Goal: Task Accomplishment & Management: Use online tool/utility

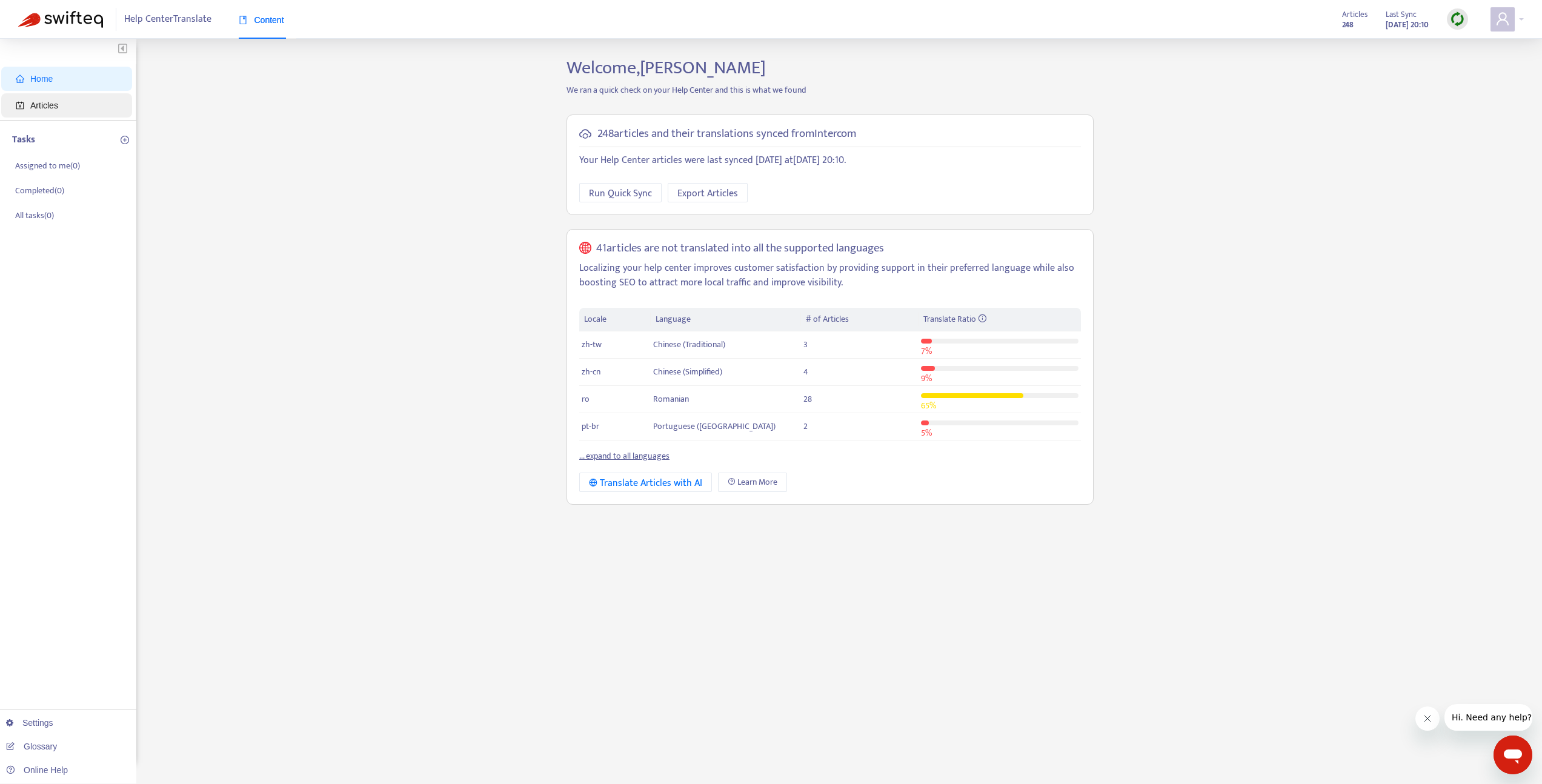
click at [83, 99] on span "Articles" at bounding box center [69, 105] width 106 height 24
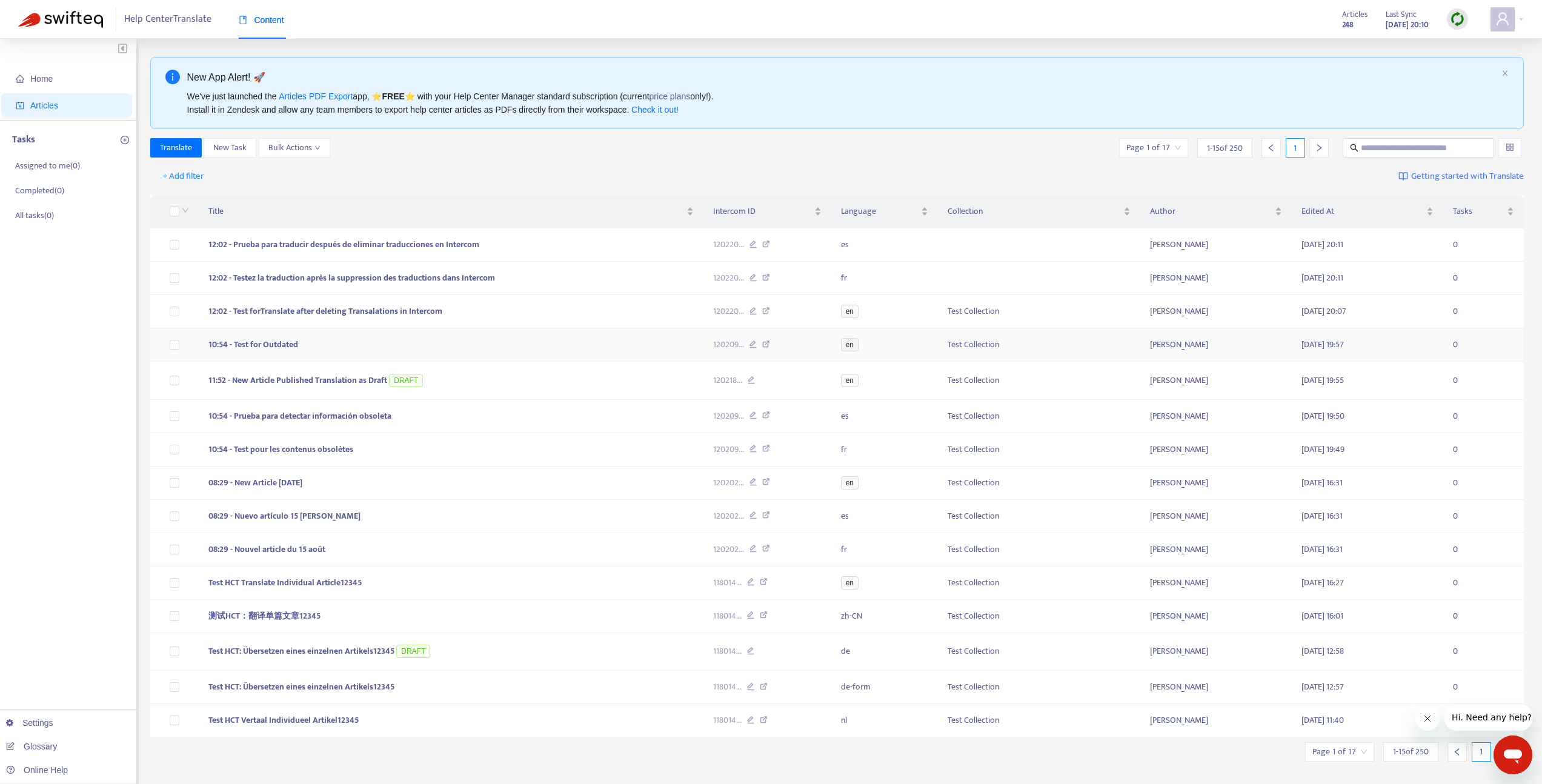
click at [197, 344] on td at bounding box center [174, 345] width 48 height 33
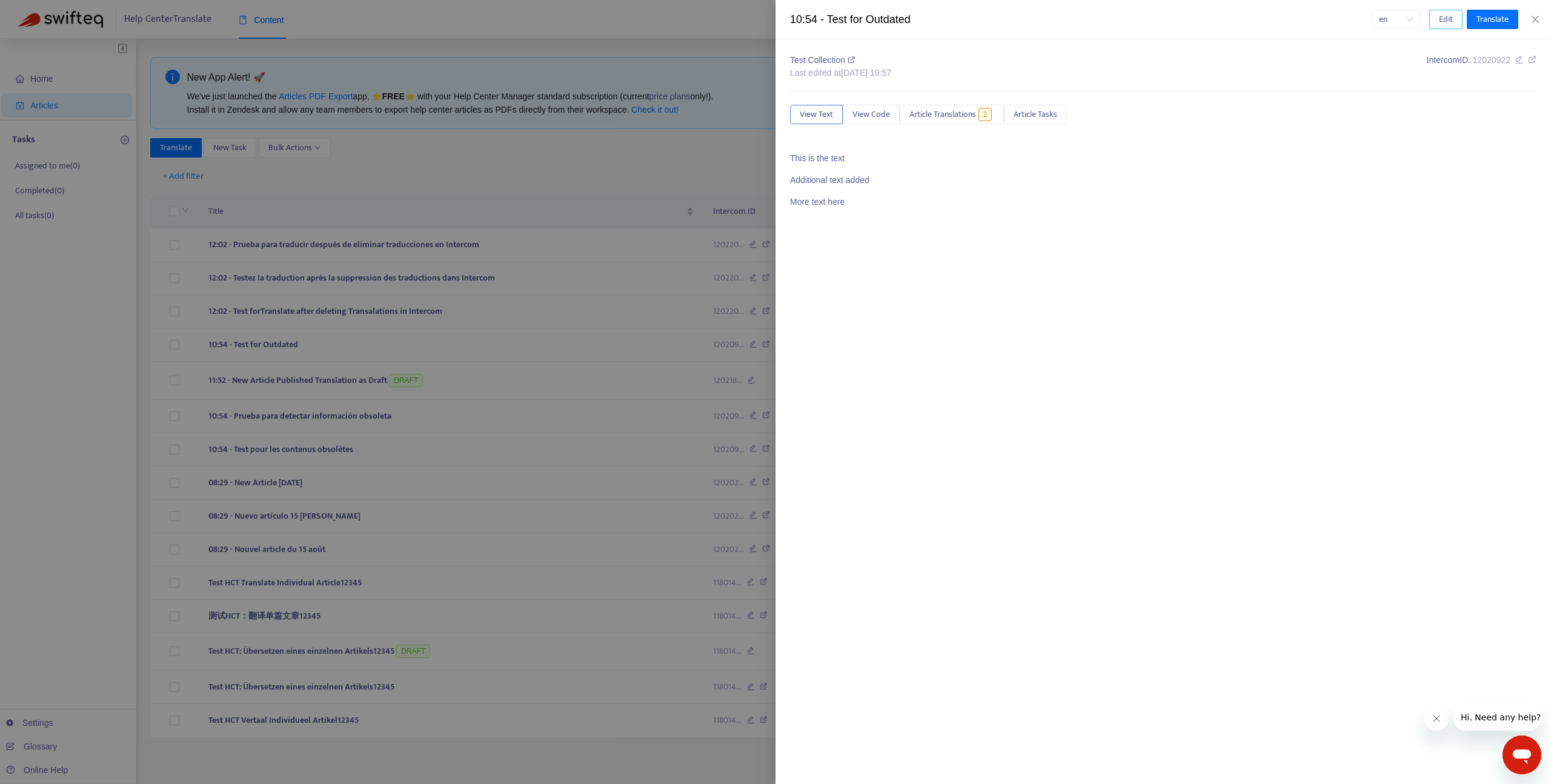
click at [1434, 18] on button "Edit" at bounding box center [1445, 19] width 33 height 20
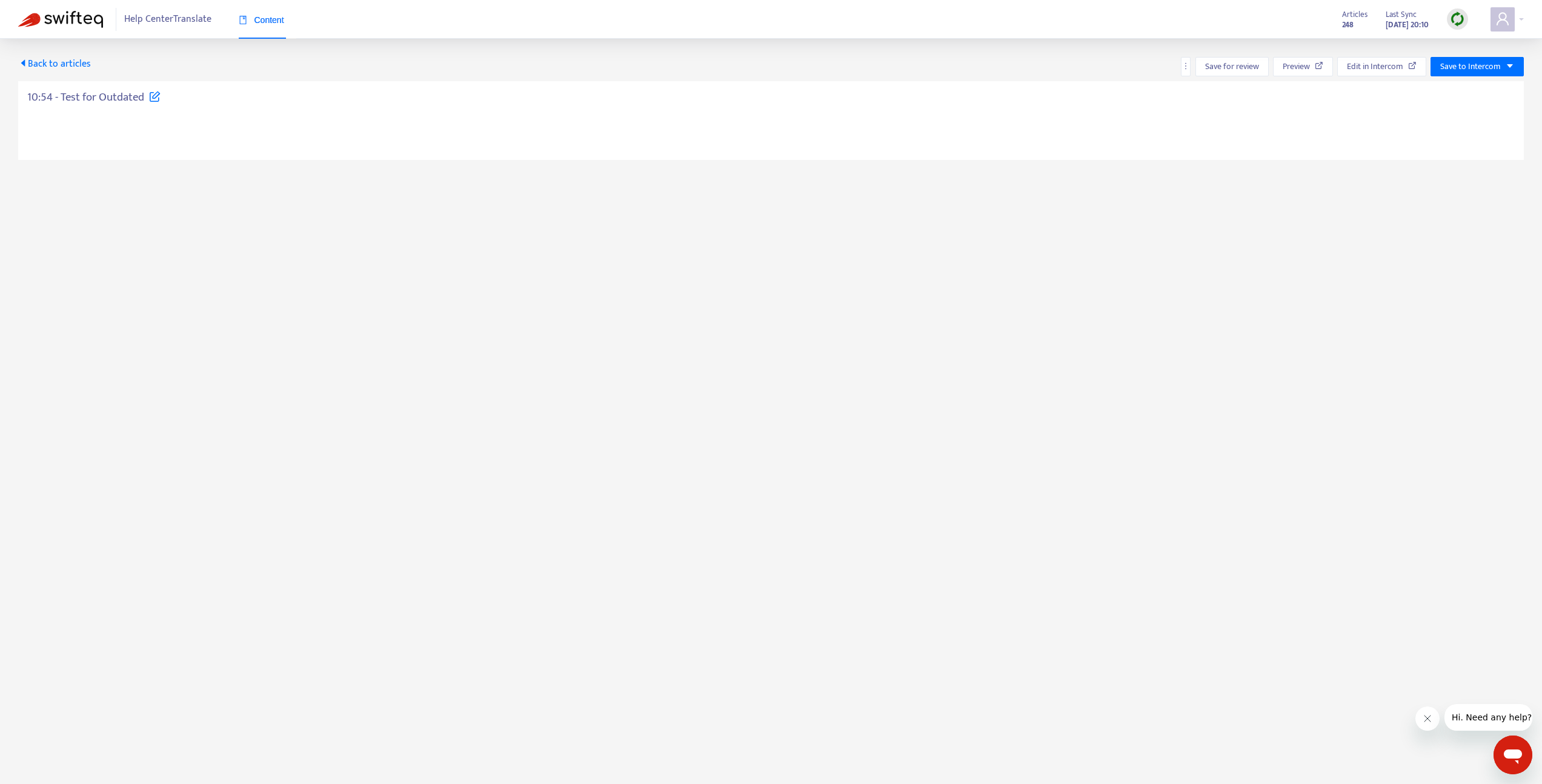
type textarea "**********"
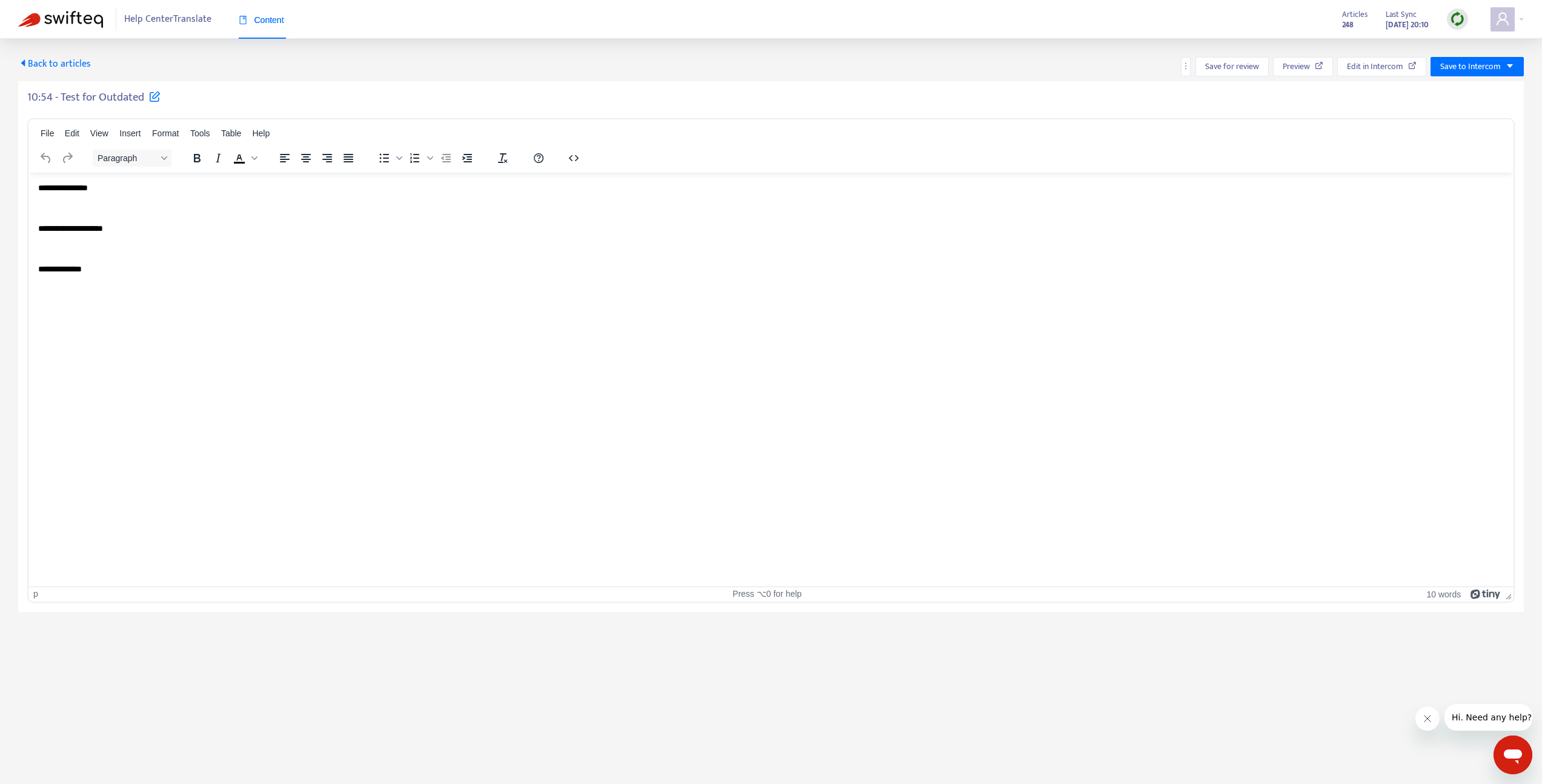
click at [136, 294] on p "Rich Text Area. Press ALT-0 for help." at bounding box center [770, 289] width 1466 height 12
click at [1461, 69] on span "Save to Intercom" at bounding box center [1470, 66] width 61 height 13
click at [1449, 91] on span "Publish" at bounding box center [1464, 91] width 46 height 13
click at [39, 59] on span "Back to articles" at bounding box center [54, 64] width 73 height 17
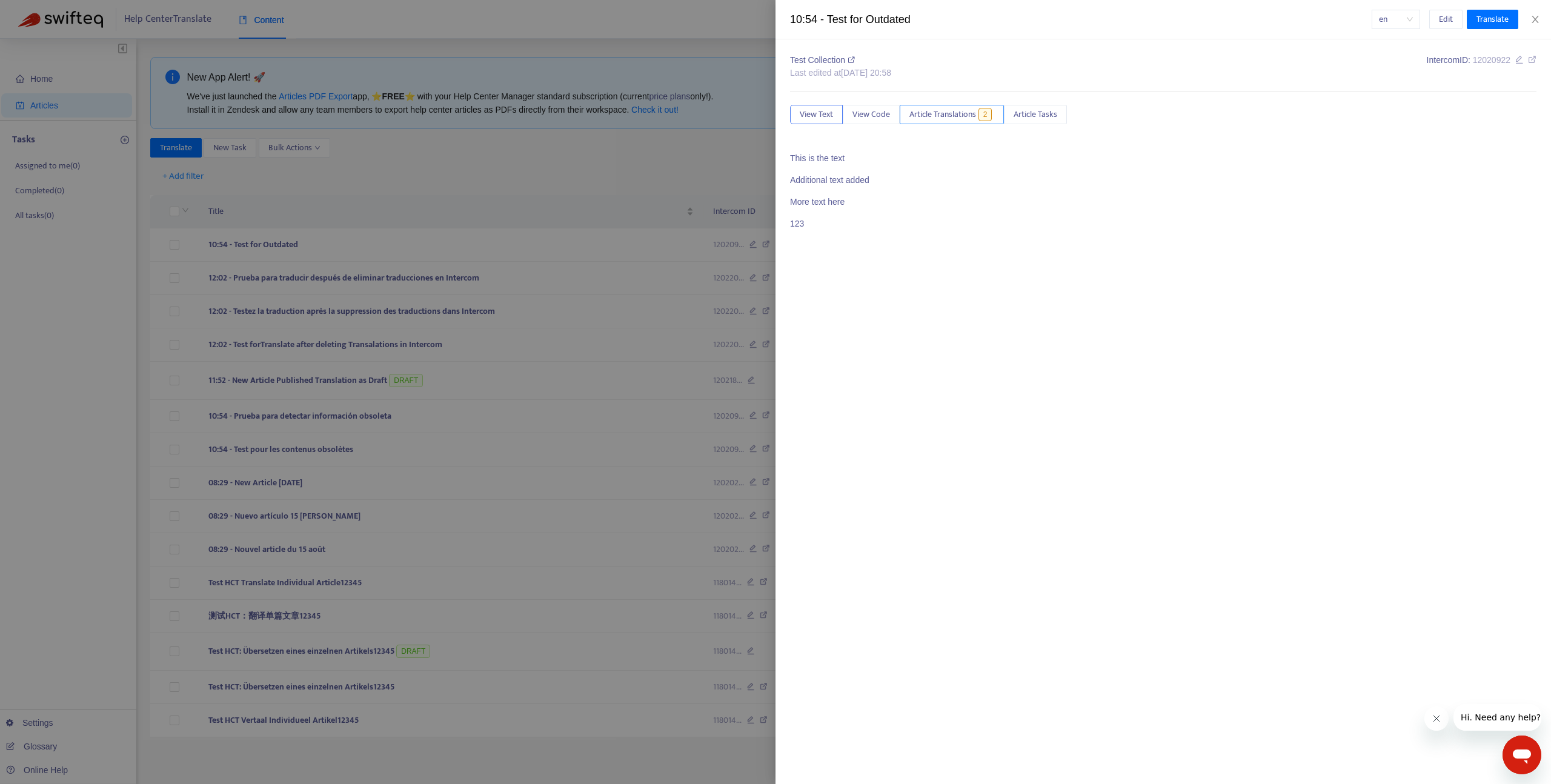
click at [941, 114] on span "Article Translations" at bounding box center [943, 114] width 67 height 13
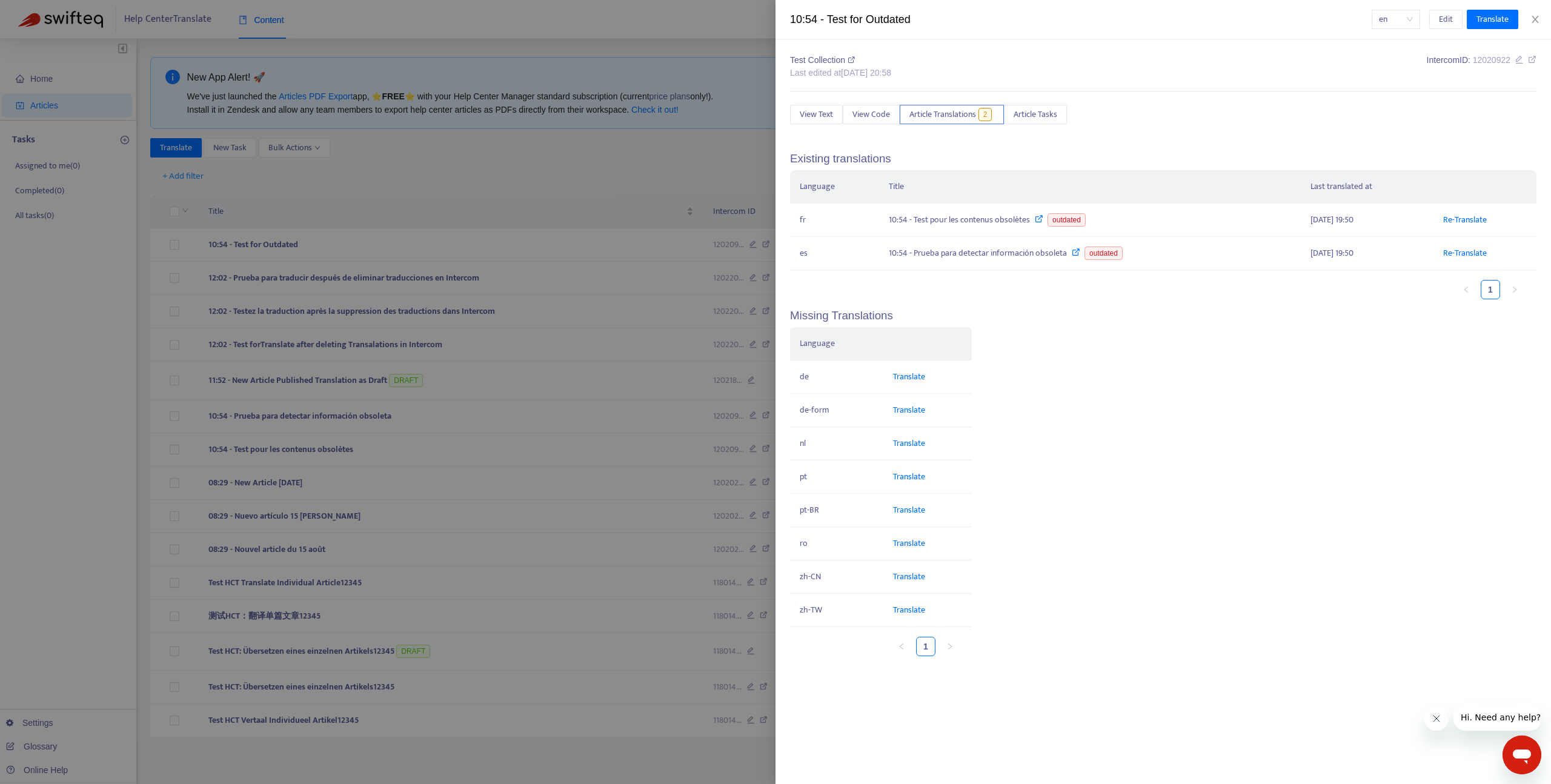
click at [464, 125] on div at bounding box center [776, 392] width 1551 height 784
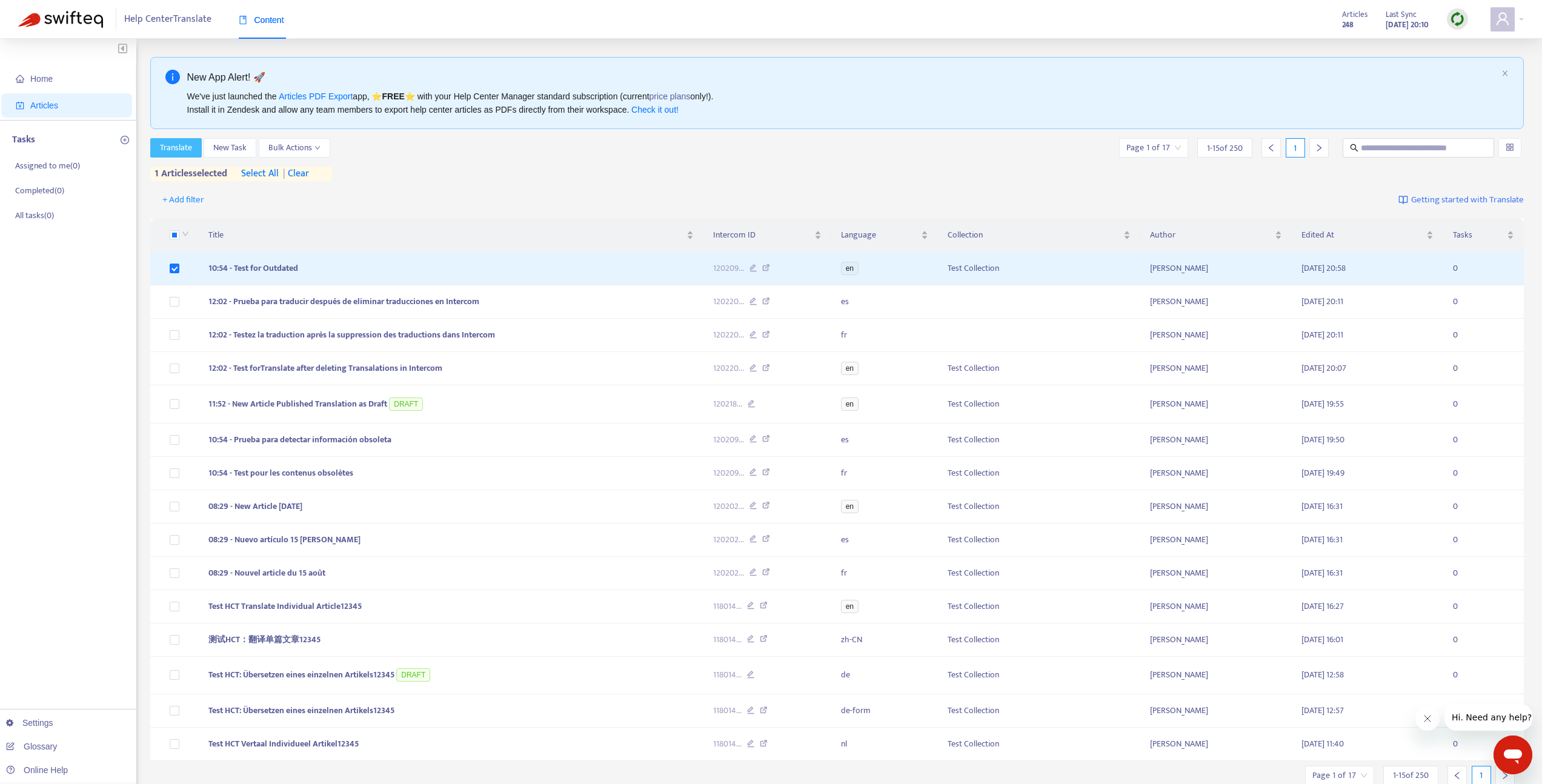
click at [192, 139] on button "Translate" at bounding box center [176, 147] width 51 height 20
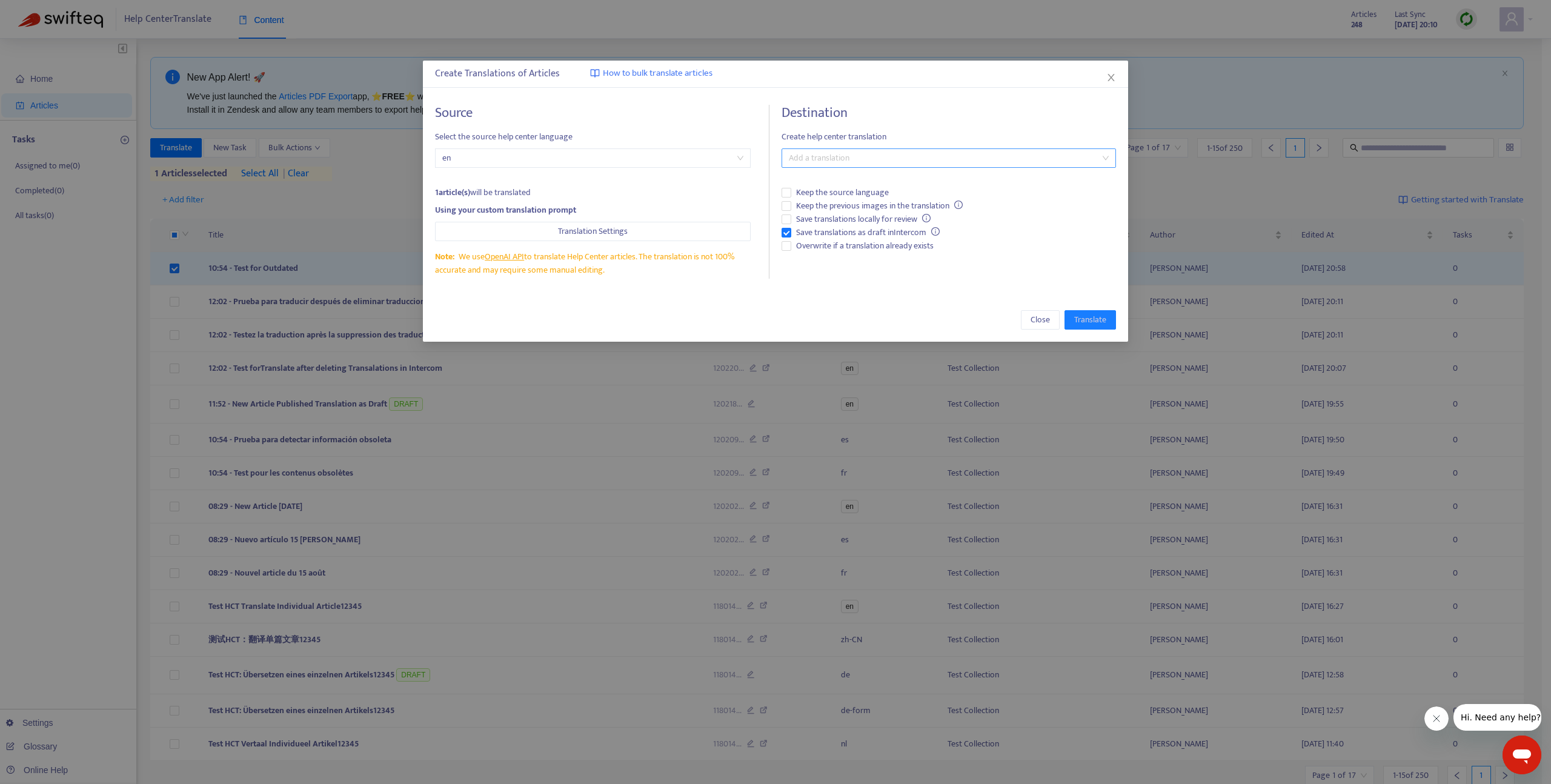
click at [816, 165] on div "Add a translation" at bounding box center [949, 158] width 334 height 20
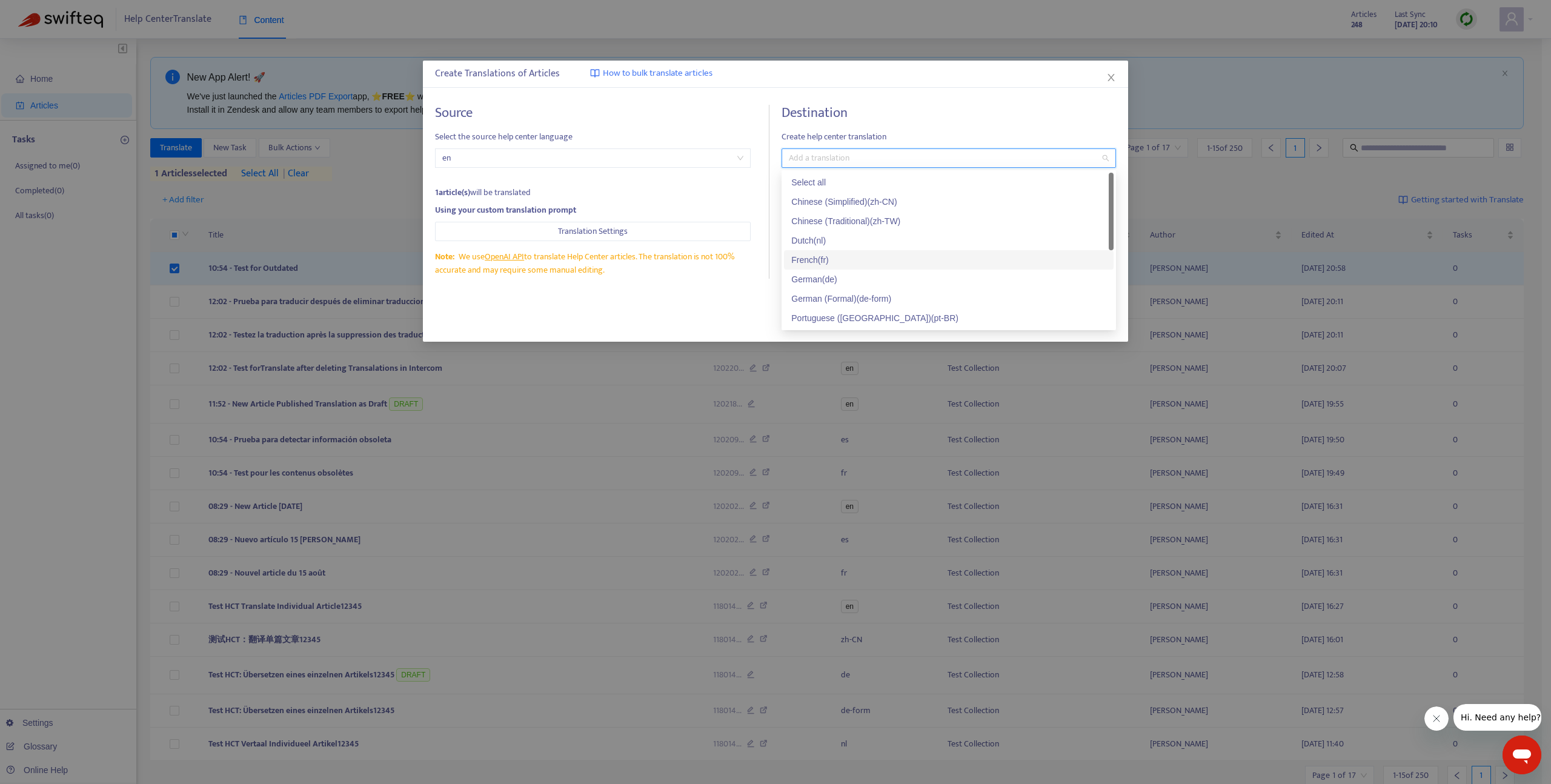
click at [818, 261] on div "French ( fr )" at bounding box center [949, 259] width 315 height 13
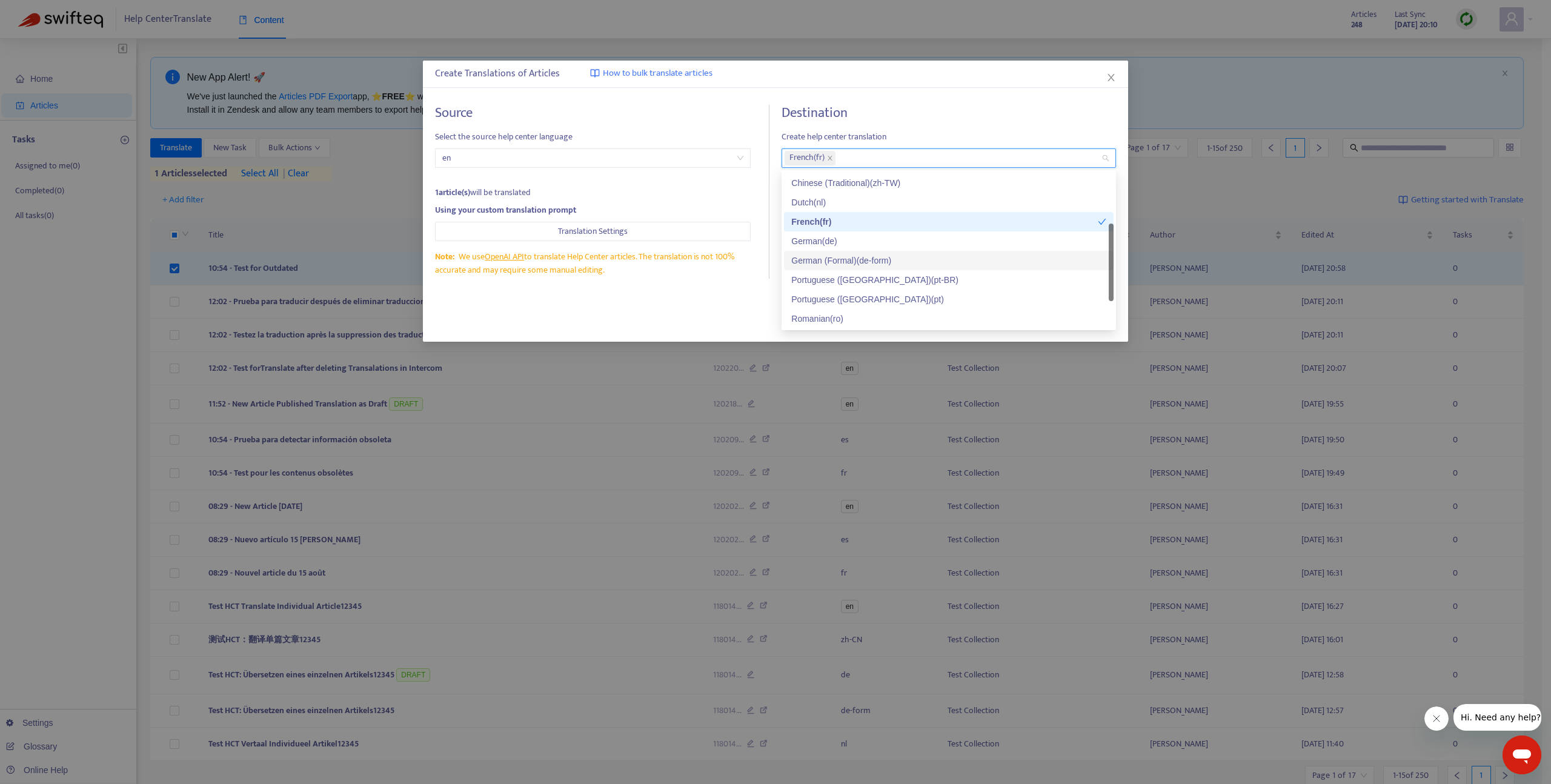
scroll to position [58, 0]
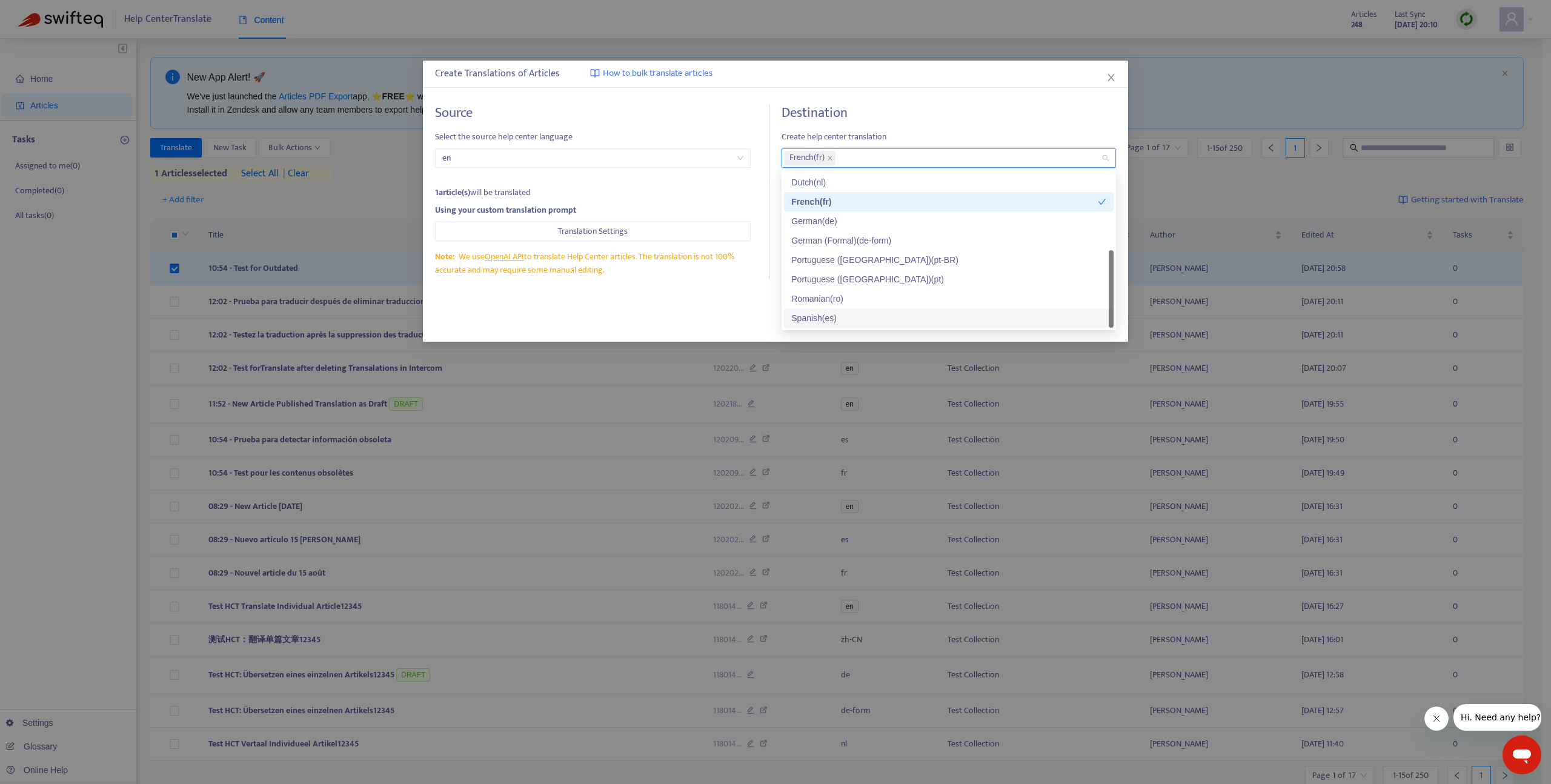
click at [823, 313] on div "Spanish ( es )" at bounding box center [949, 318] width 315 height 13
click at [725, 305] on div "Close Translate" at bounding box center [776, 319] width 705 height 43
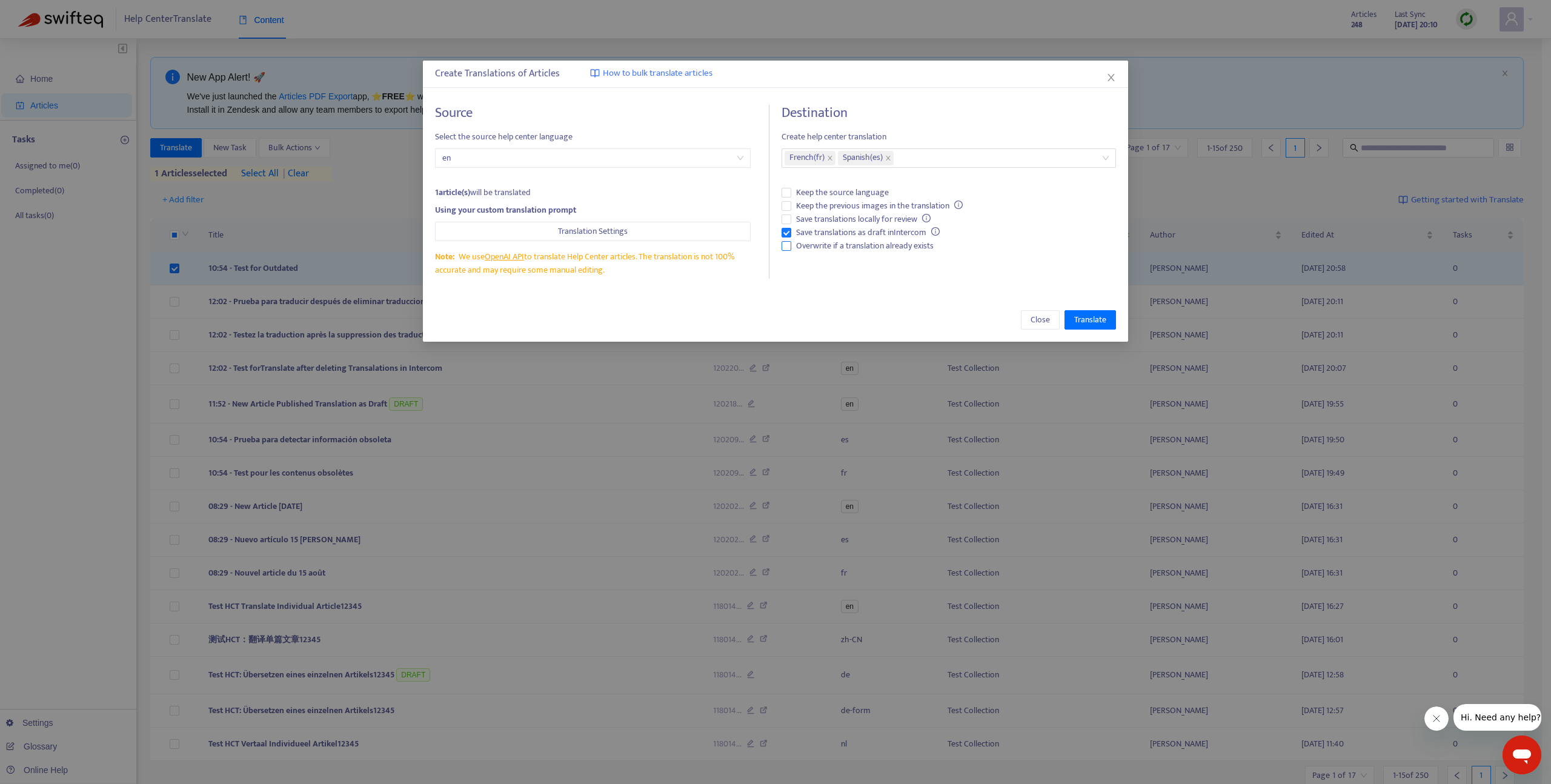
click at [835, 246] on span "Overwrite if a translation already exists" at bounding box center [865, 246] width 147 height 13
click at [846, 235] on span "Save translations as draft in Intercom" at bounding box center [868, 232] width 153 height 13
click at [1086, 317] on span "Translate" at bounding box center [1090, 319] width 32 height 13
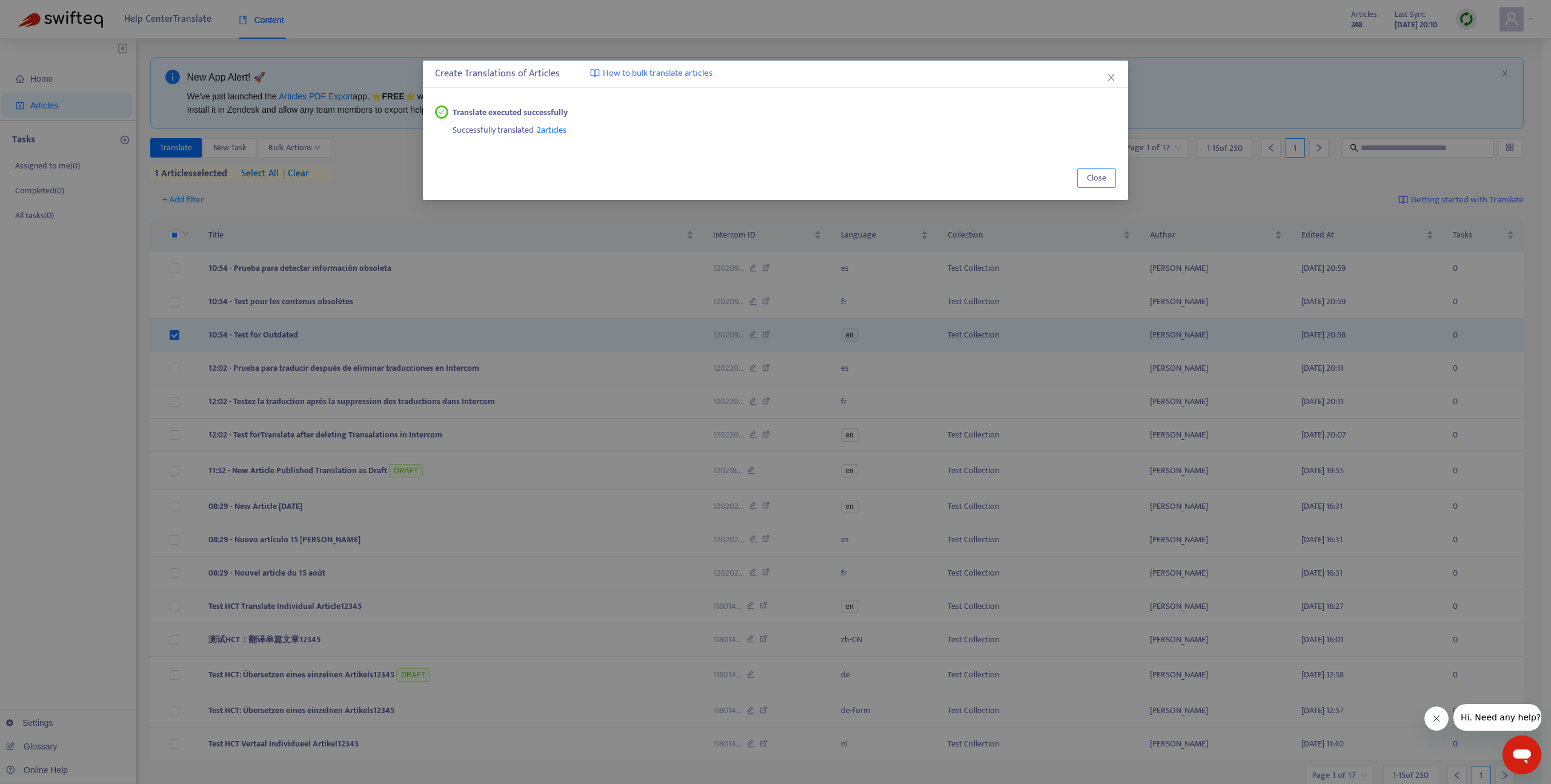
click at [1101, 174] on span "Close" at bounding box center [1096, 178] width 20 height 13
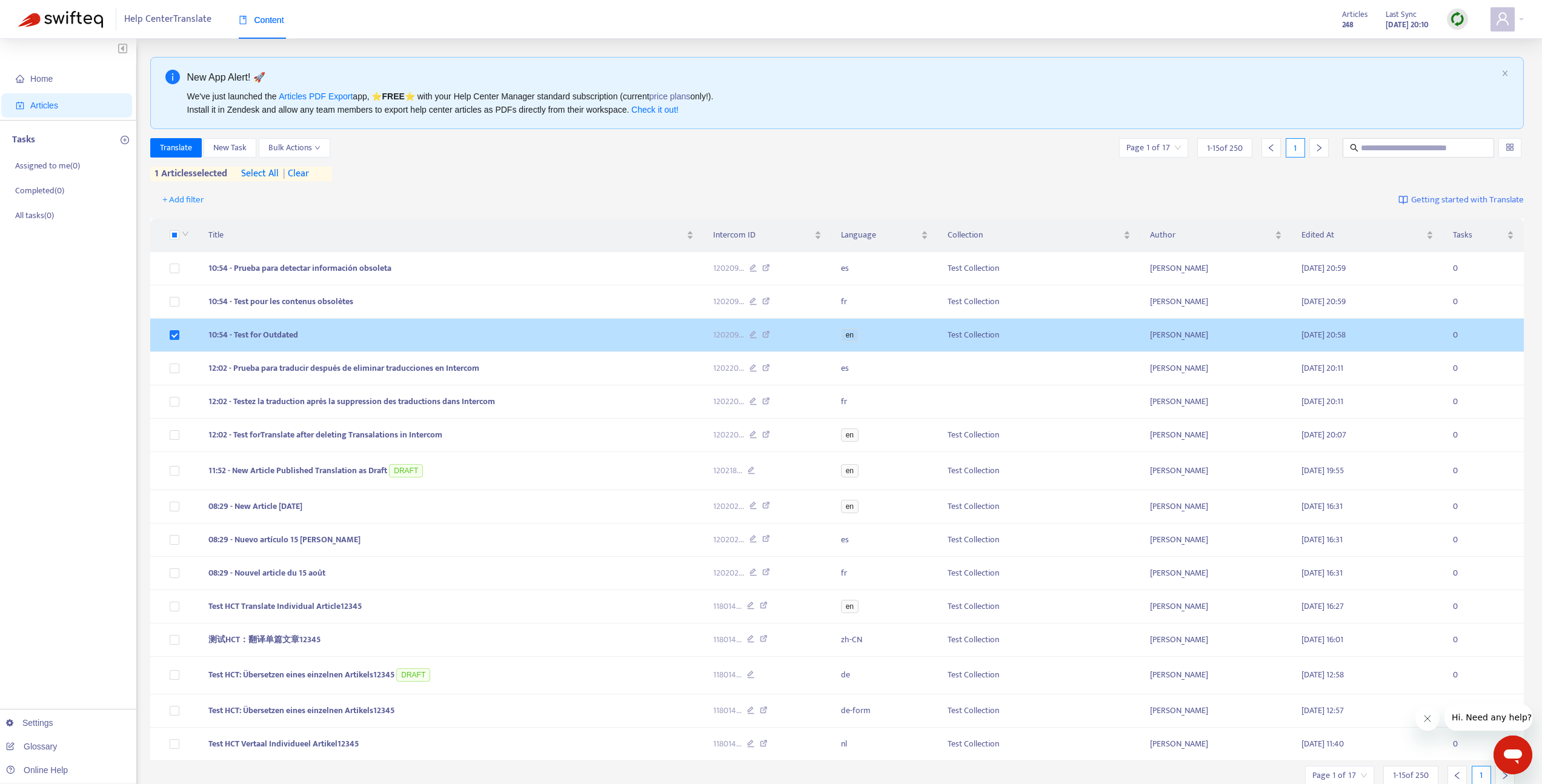
click at [410, 336] on td "10:54 - Test for Outdated" at bounding box center [451, 335] width 505 height 33
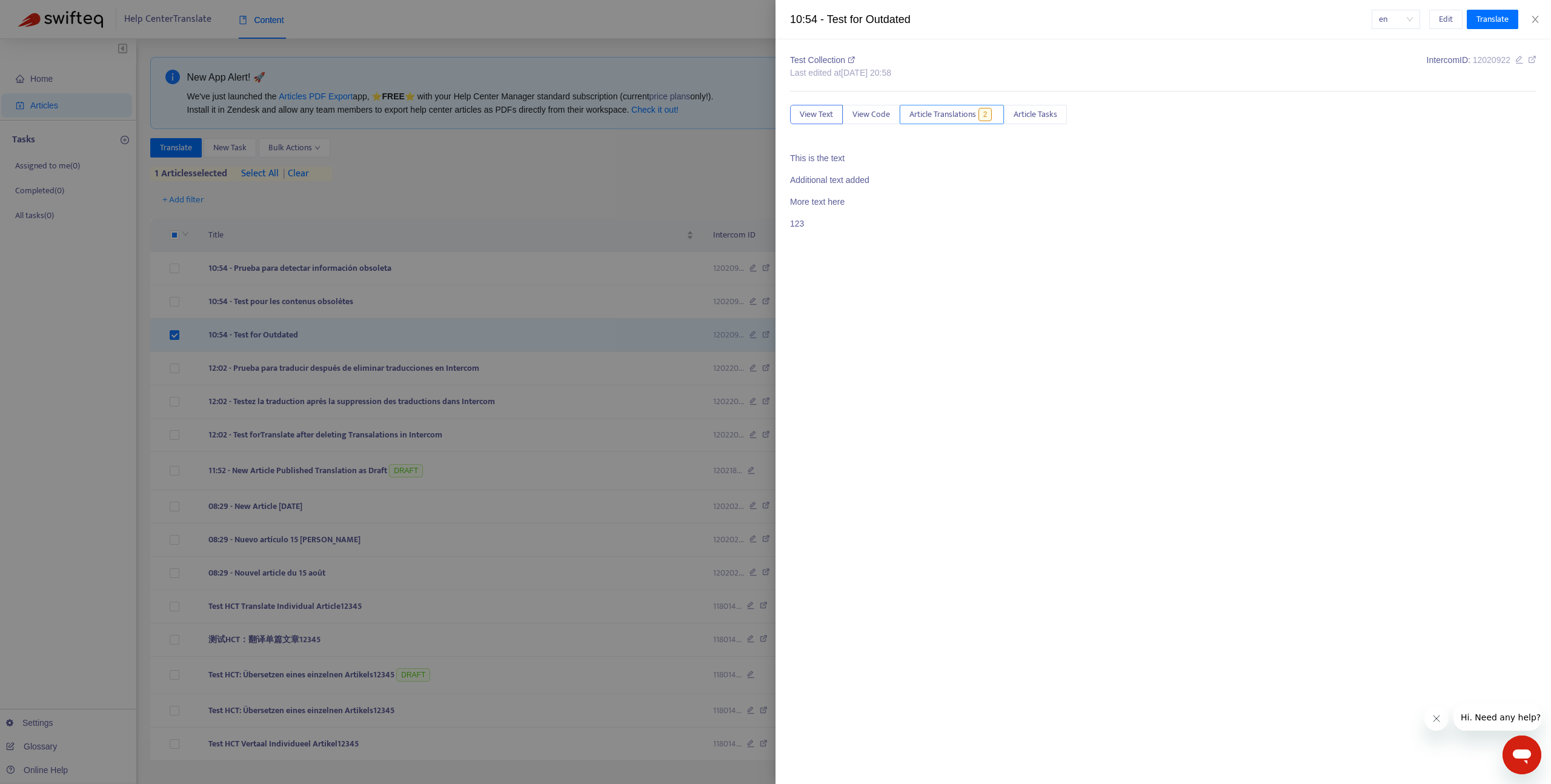
click at [978, 114] on button "Article Translations 2" at bounding box center [951, 114] width 104 height 20
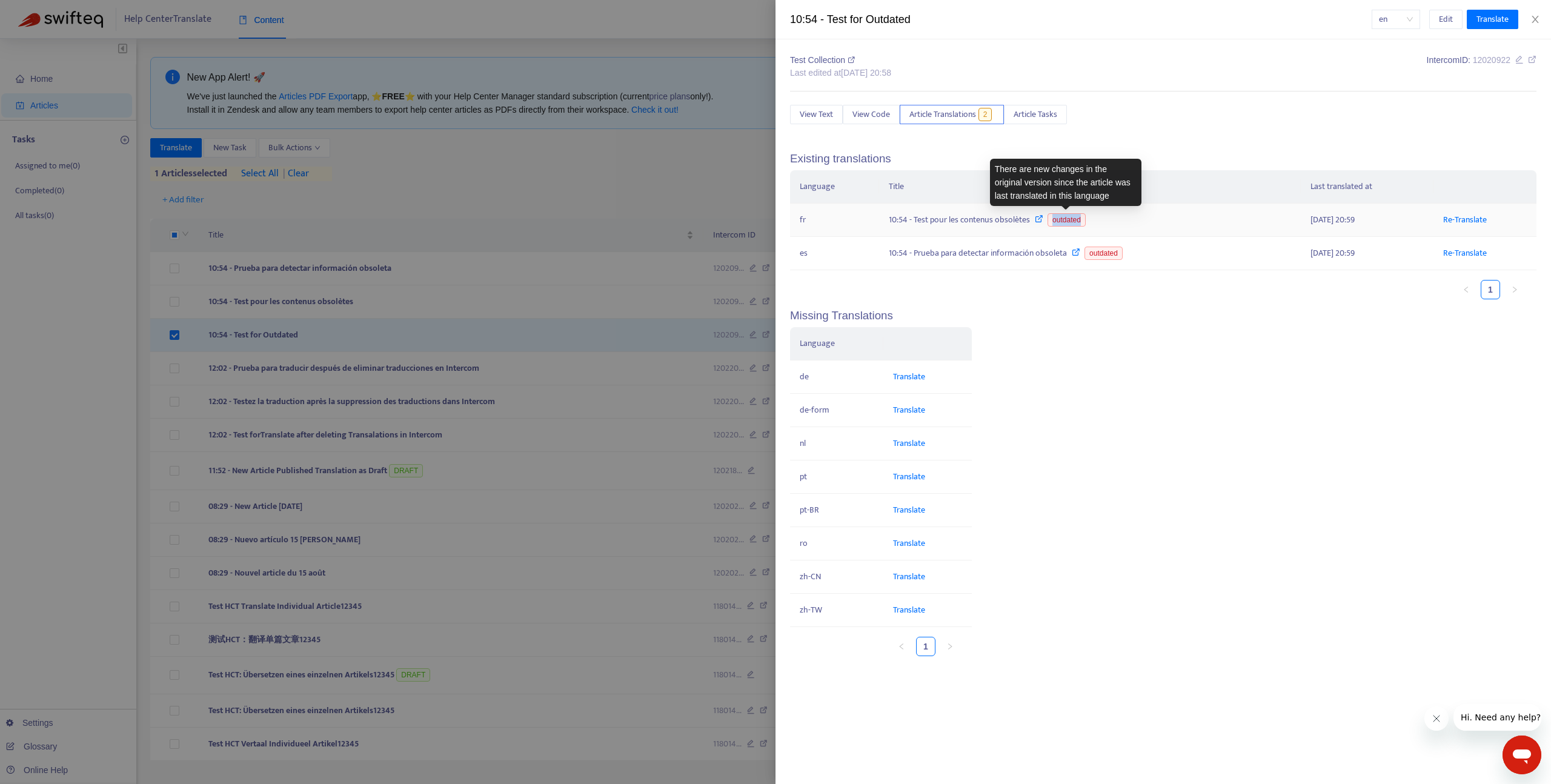
drag, startPoint x: 1082, startPoint y: 220, endPoint x: 1049, endPoint y: 222, distance: 33.1
click at [1049, 222] on span "outdated" at bounding box center [1066, 220] width 38 height 13
